Goal: Share content: Share content

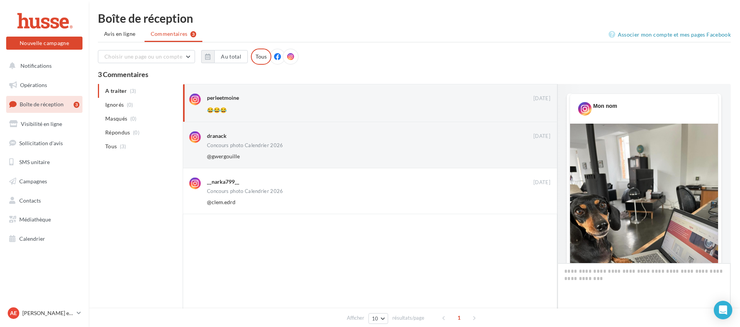
scroll to position [207, 0]
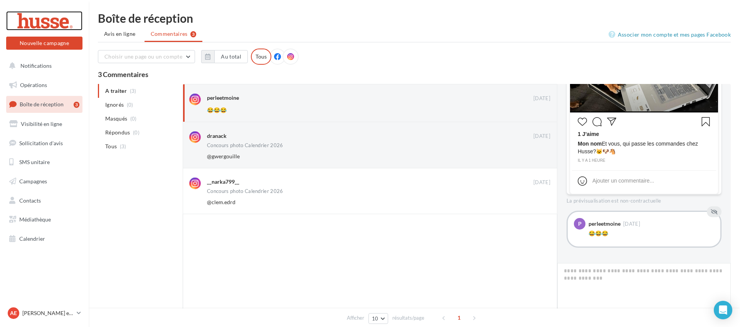
click at [52, 19] on div at bounding box center [44, 20] width 62 height 19
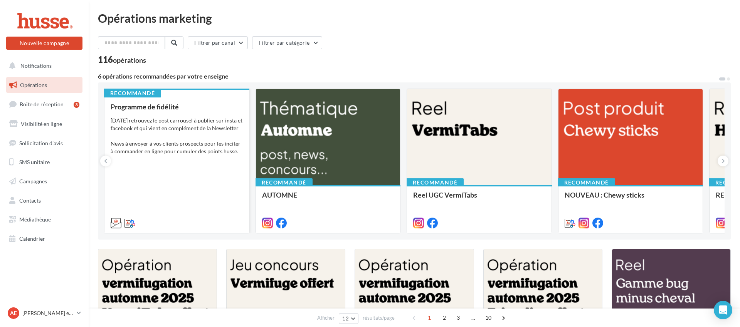
click at [209, 135] on div "[DATE] retrouvez le post carrousel à publier sur insta et facebook et qui vient…" at bounding box center [177, 144] width 132 height 54
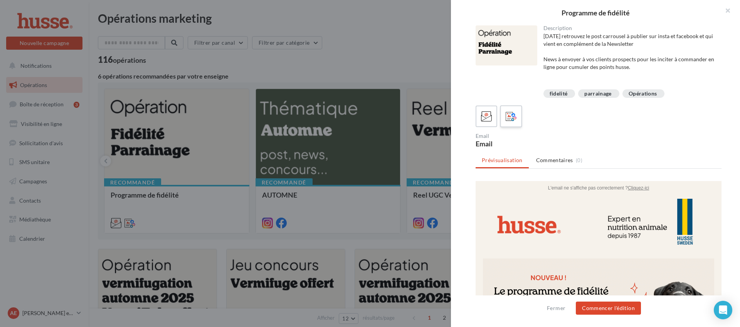
click at [517, 114] on div at bounding box center [511, 116] width 14 height 14
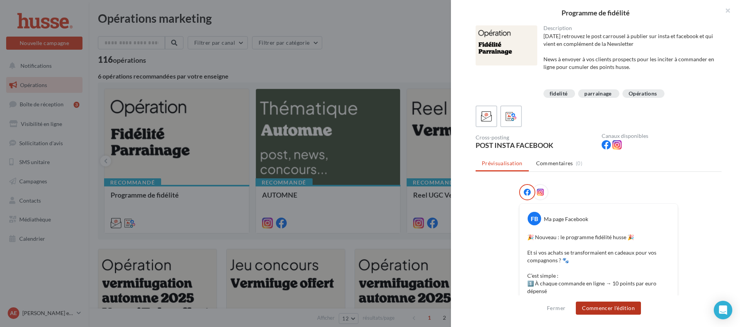
click at [614, 308] on button "Commencer l'édition" at bounding box center [608, 308] width 65 height 13
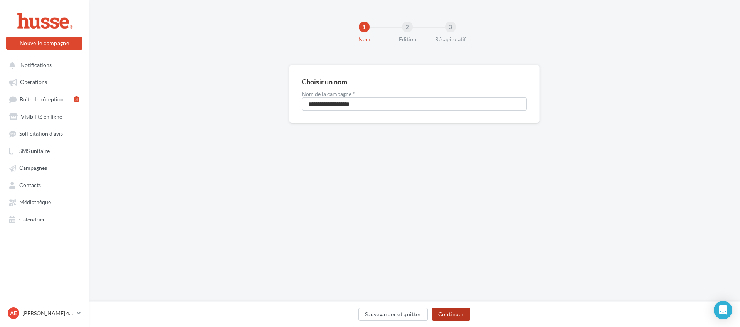
click at [454, 318] on button "Continuer" at bounding box center [451, 314] width 38 height 13
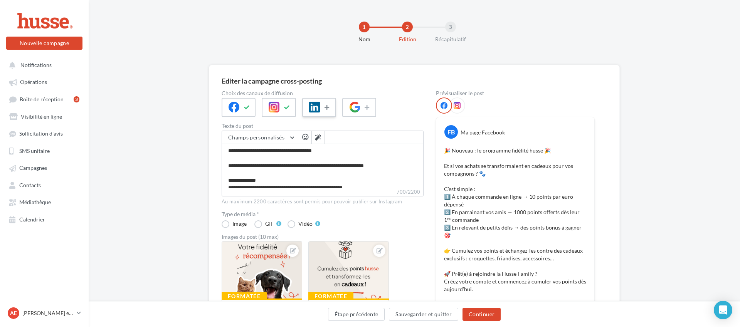
click at [328, 107] on icon at bounding box center [328, 107] width 6 height 5
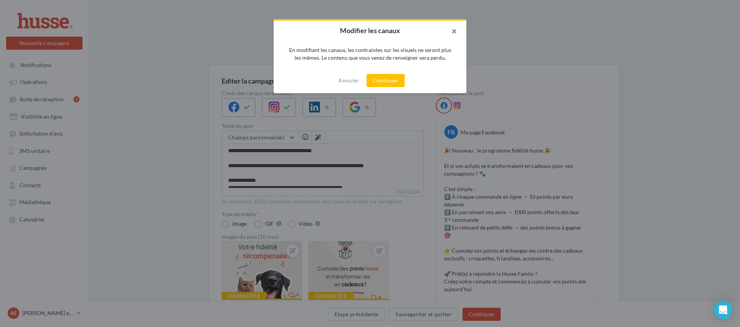
click at [459, 34] on button "button" at bounding box center [451, 32] width 31 height 23
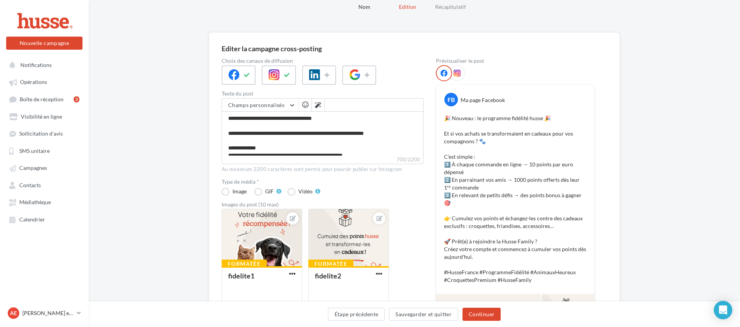
scroll to position [33, 0]
click at [460, 75] on icon at bounding box center [457, 72] width 7 height 7
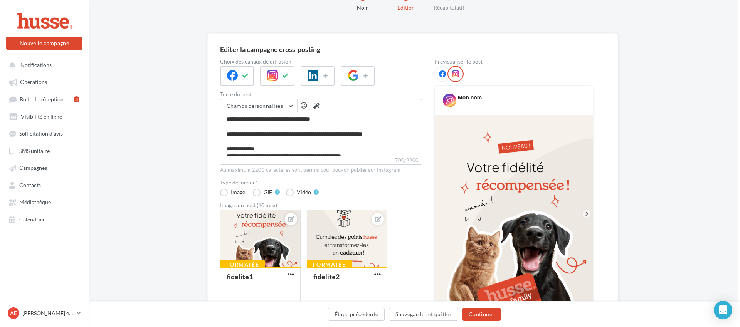
click at [444, 76] on icon at bounding box center [442, 74] width 7 height 7
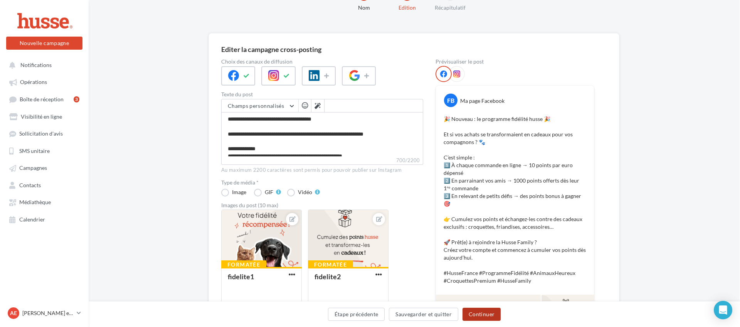
click at [475, 316] on button "Continuer" at bounding box center [482, 314] width 38 height 13
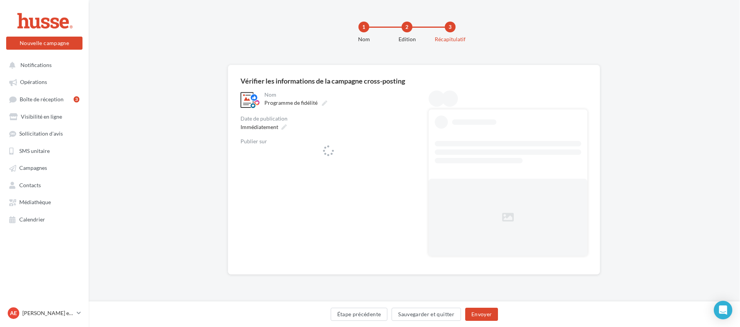
scroll to position [0, 0]
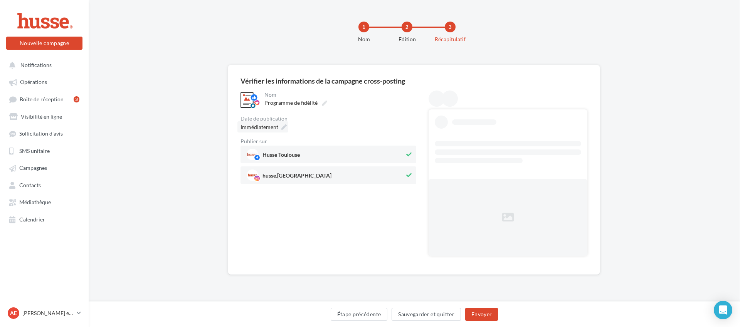
click at [275, 127] on span "Immédiatement" at bounding box center [260, 127] width 38 height 7
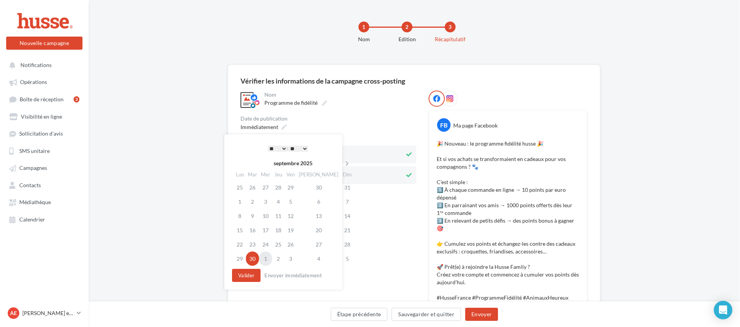
click at [271, 255] on td "1" at bounding box center [265, 259] width 13 height 14
click at [281, 147] on select "* * * * * * * * * * ** ** ** ** ** ** ** ** ** ** ** ** ** **" at bounding box center [277, 149] width 19 height 6
click at [302, 149] on select "** ** ** ** ** **" at bounding box center [298, 149] width 19 height 6
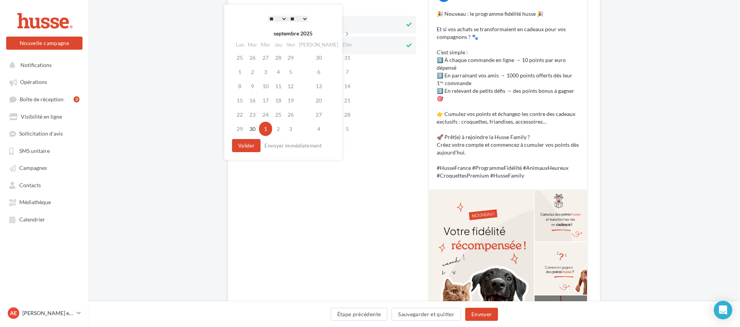
scroll to position [125, 0]
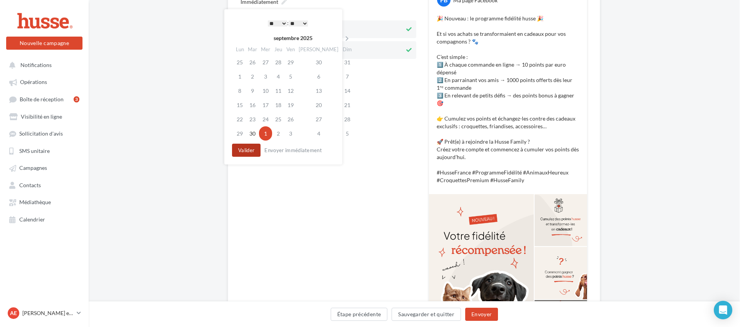
click at [243, 153] on button "Valider" at bounding box center [246, 150] width 29 height 13
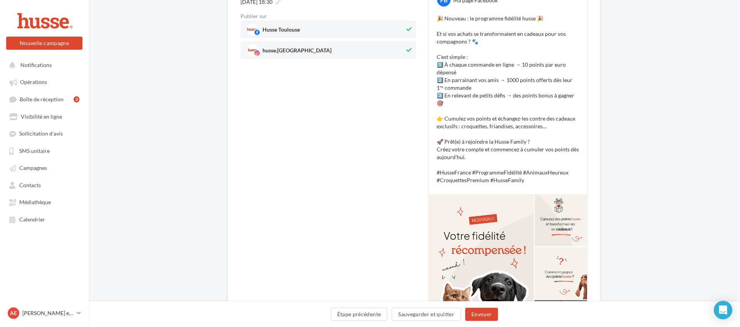
scroll to position [0, 0]
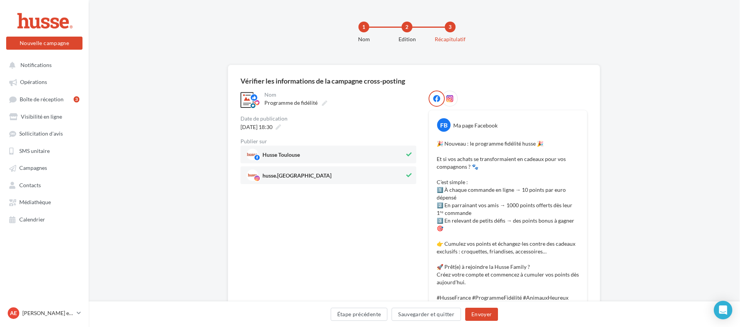
click at [453, 96] on icon at bounding box center [449, 98] width 7 height 7
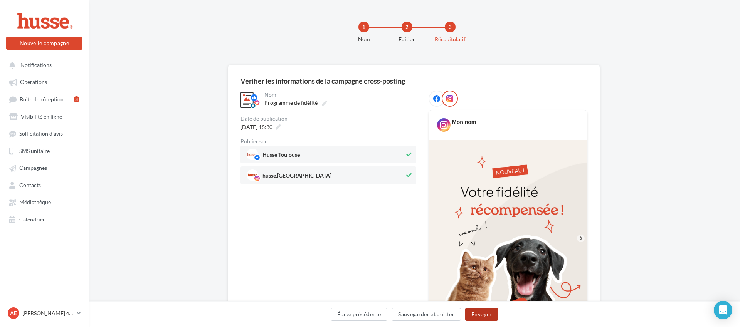
click at [491, 314] on button "Envoyer" at bounding box center [481, 314] width 33 height 13
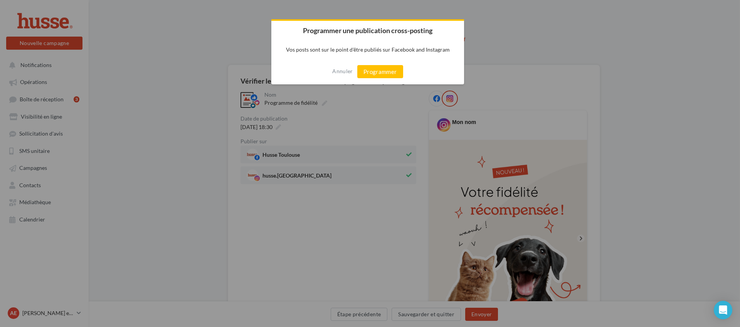
click at [381, 70] on button "Programmer" at bounding box center [380, 71] width 46 height 13
